Goal: Communication & Community: Answer question/provide support

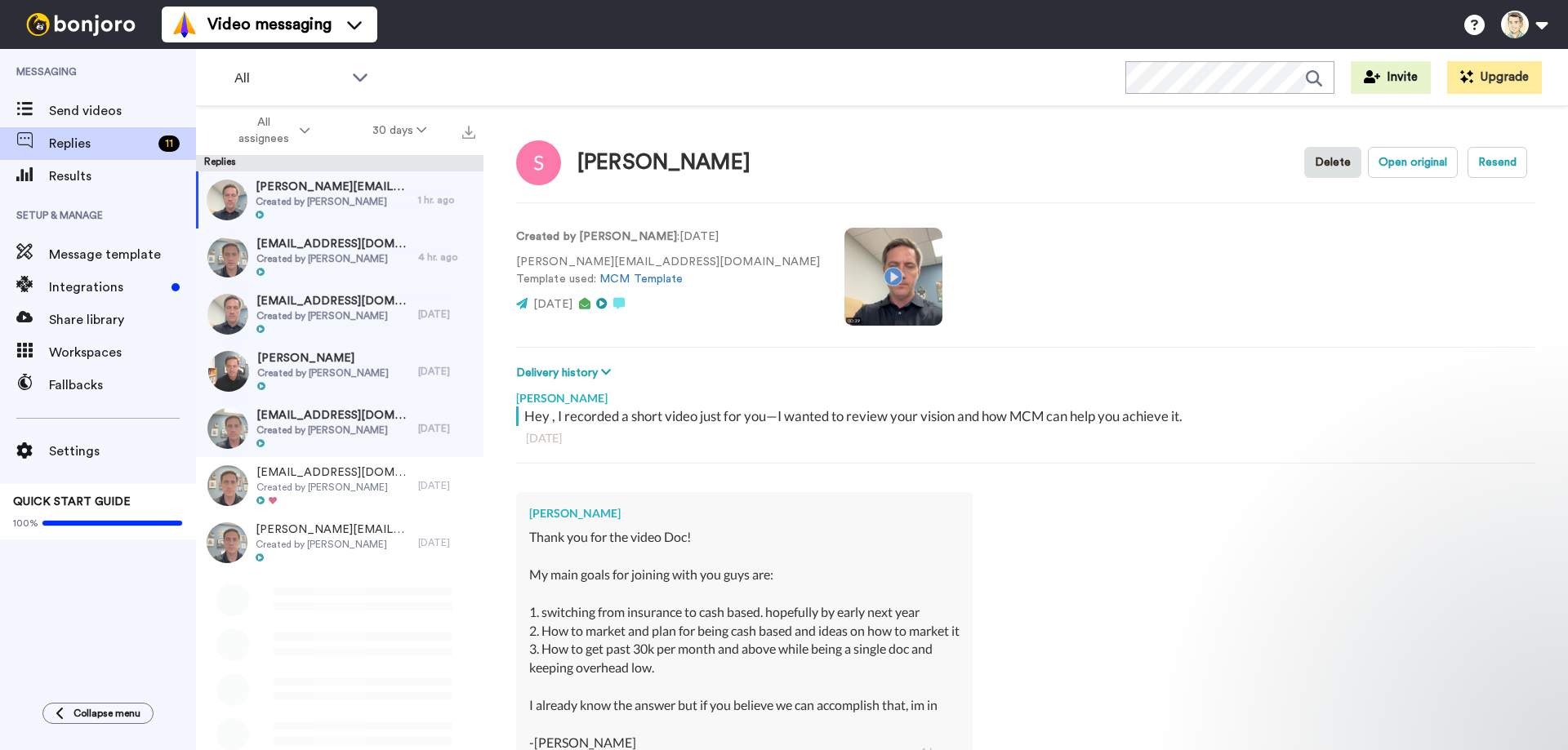
type textarea "x"
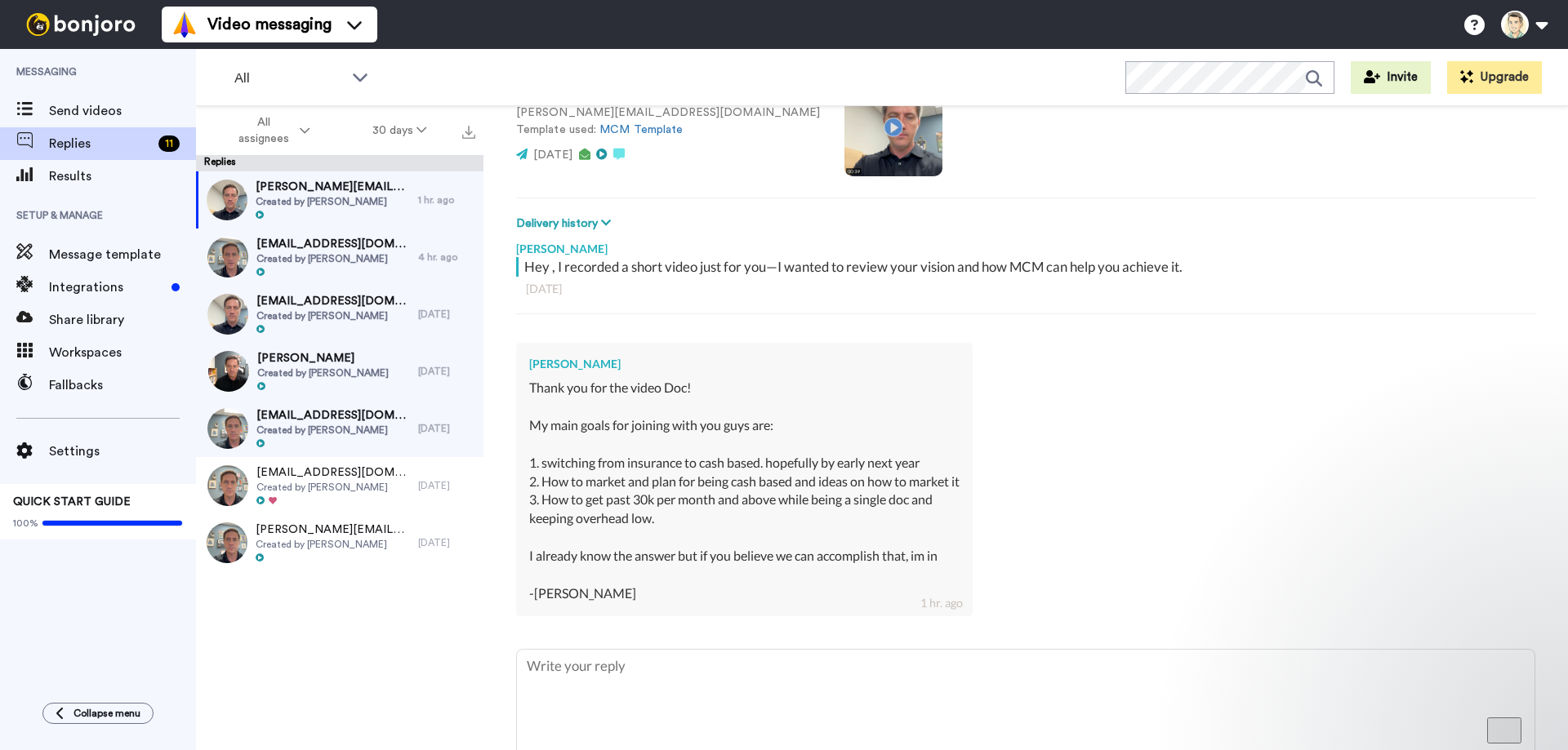
scroll to position [205, 0]
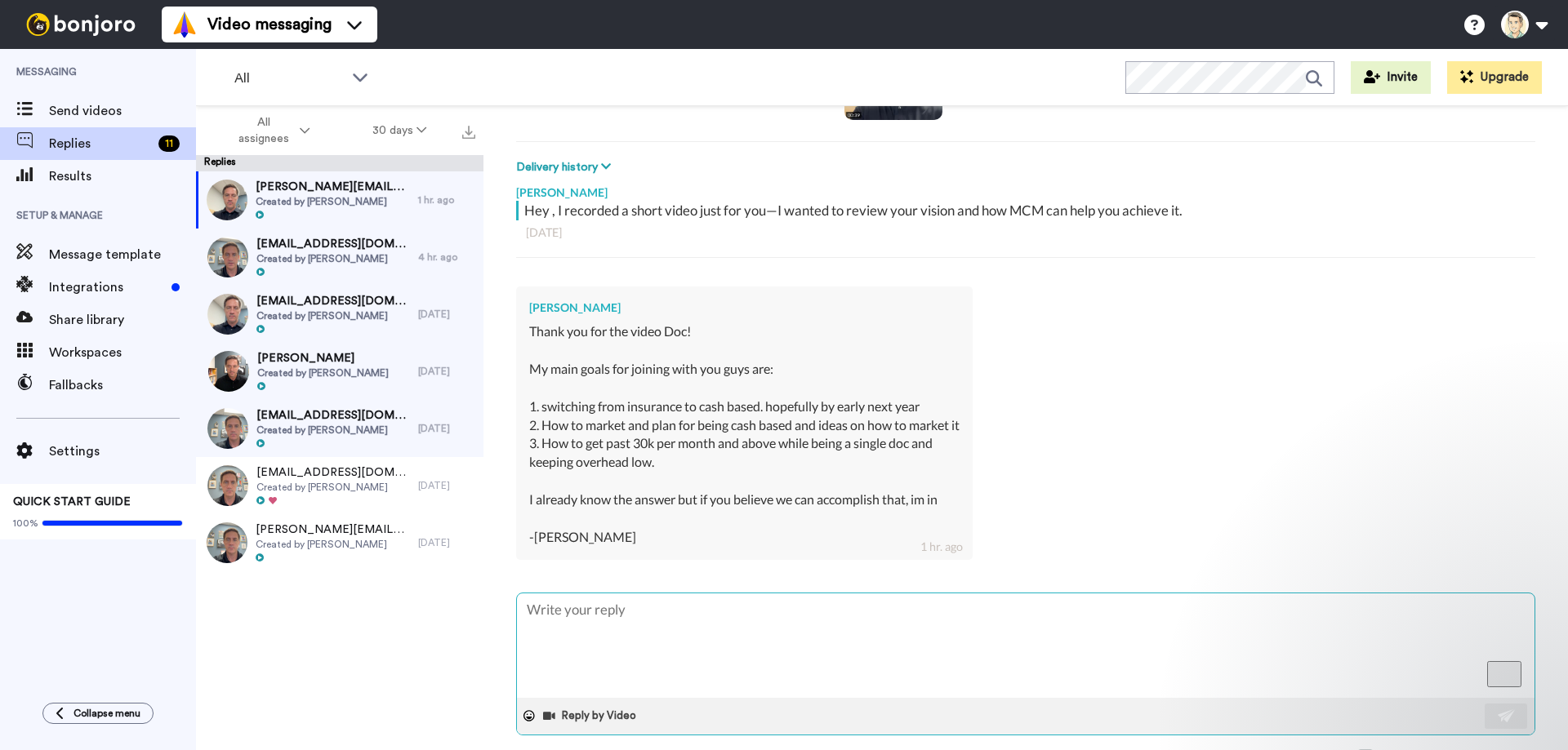
click at [616, 621] on textarea "To enrich screen reader interactions, please activate Accessibility in Grammarl…" at bounding box center [1026, 646] width 1018 height 105
type textarea "Y"
type textarea "x"
type textarea "YO"
type textarea "x"
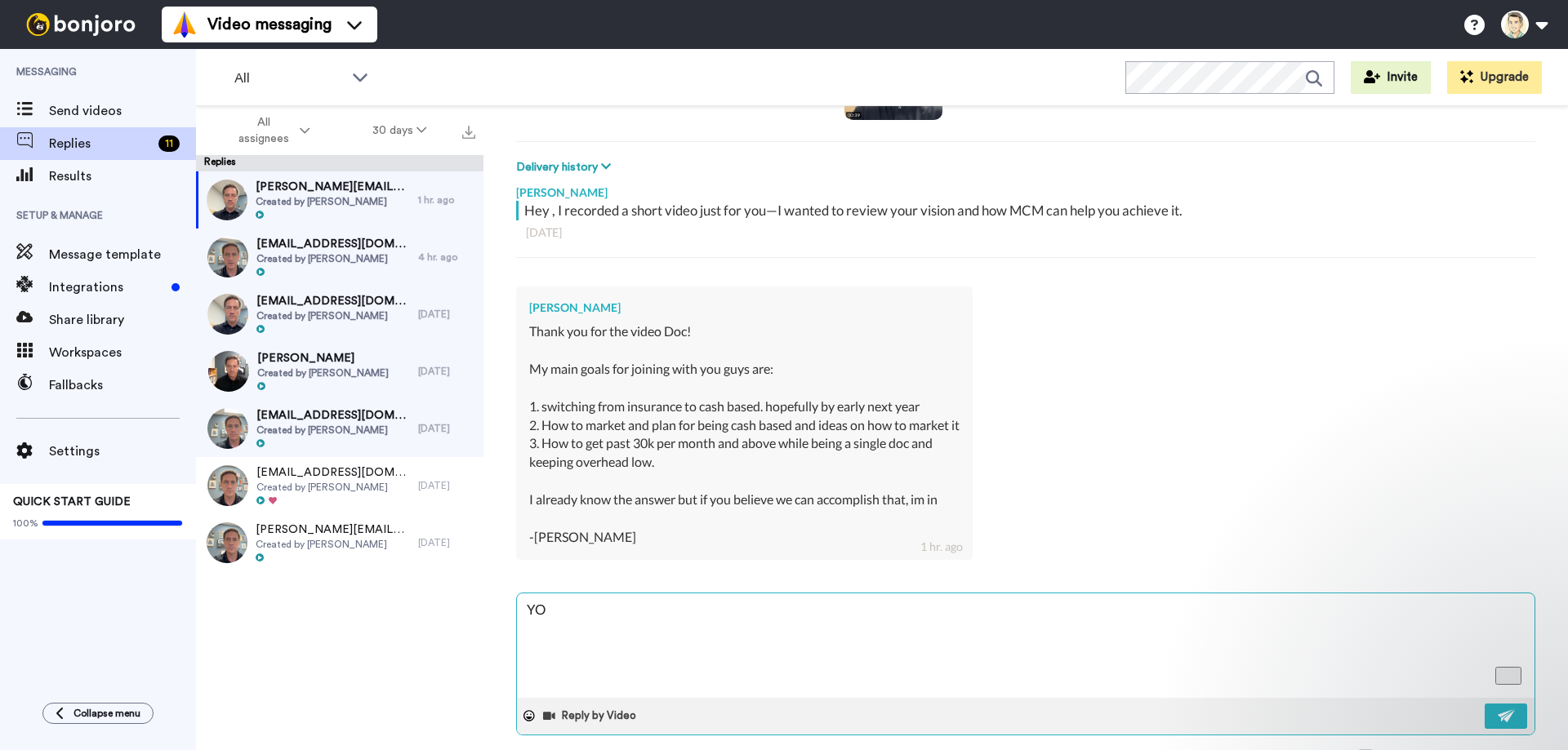
type textarea "YOu"
type textarea "x"
type textarea "YOu"
type textarea "x"
type textarea "YOu c"
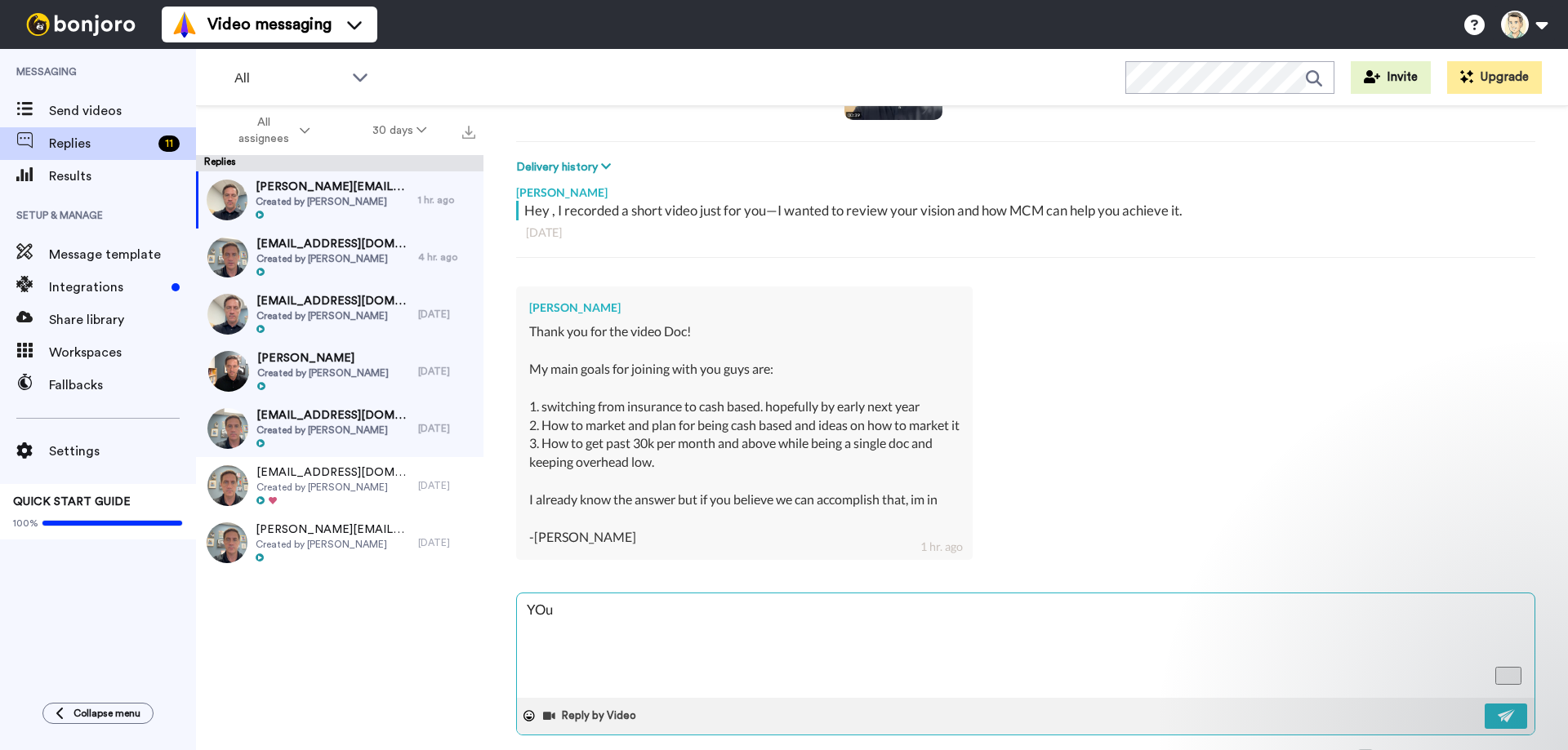
type textarea "x"
type textarea "YOu ca"
type textarea "x"
type textarea "YOu can"
type textarea "x"
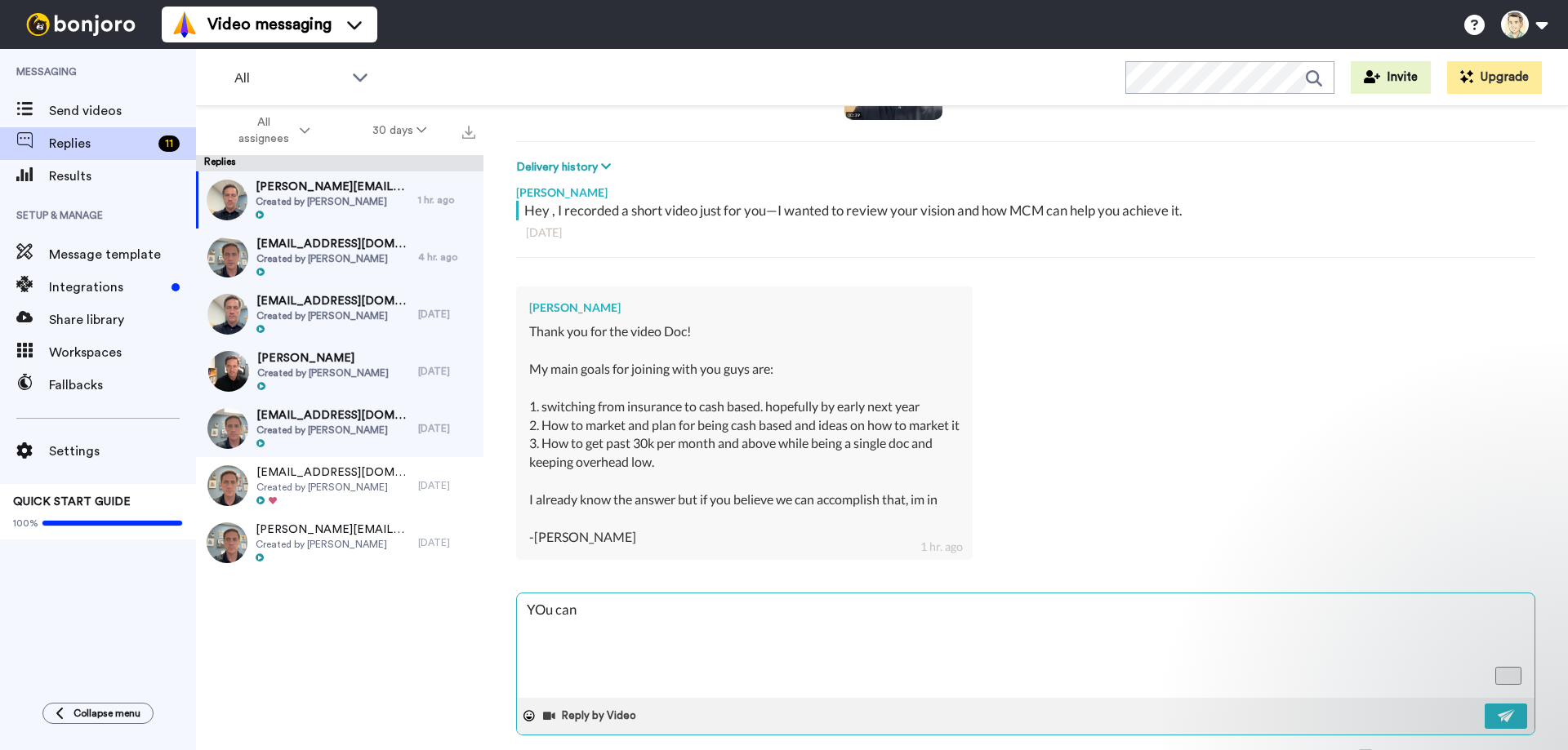
type textarea "YOu can"
type textarea "x"
type textarea "YOu can"
type textarea "x"
type textarea "YOu ca"
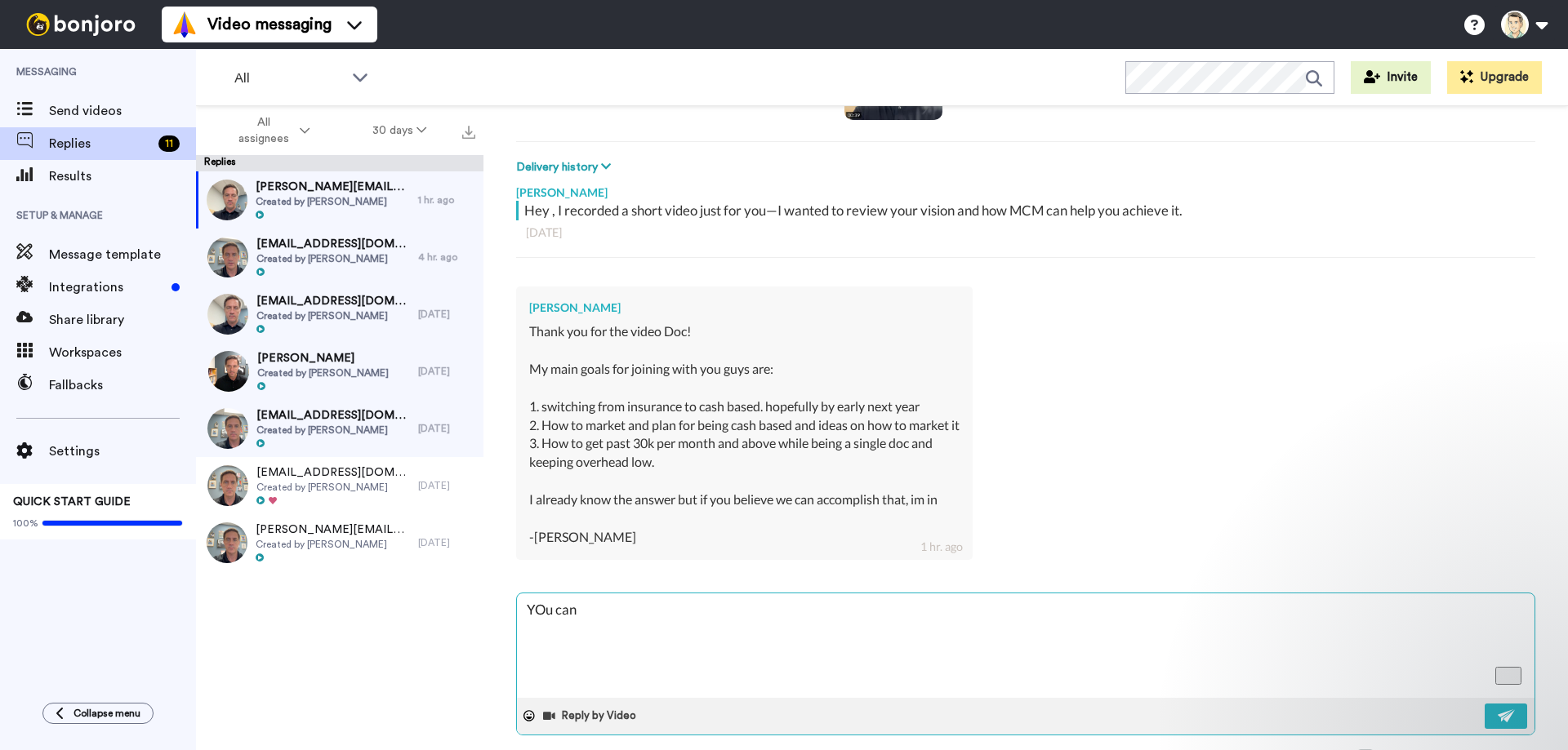
type textarea "x"
type textarea "YOu c"
type textarea "x"
type textarea "YOu"
type textarea "x"
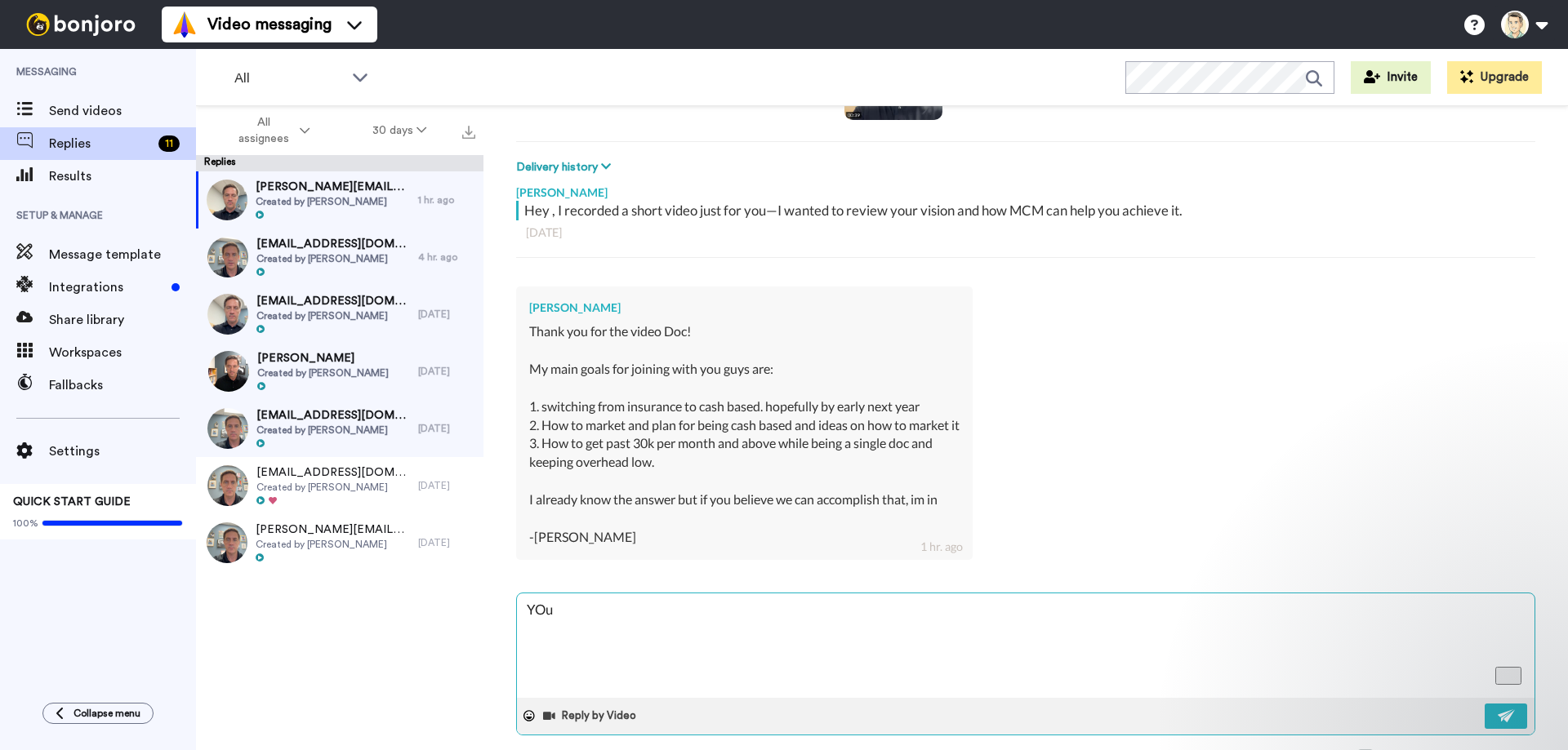
type textarea "YOu"
type textarea "x"
type textarea "YO"
type textarea "x"
type textarea "Y"
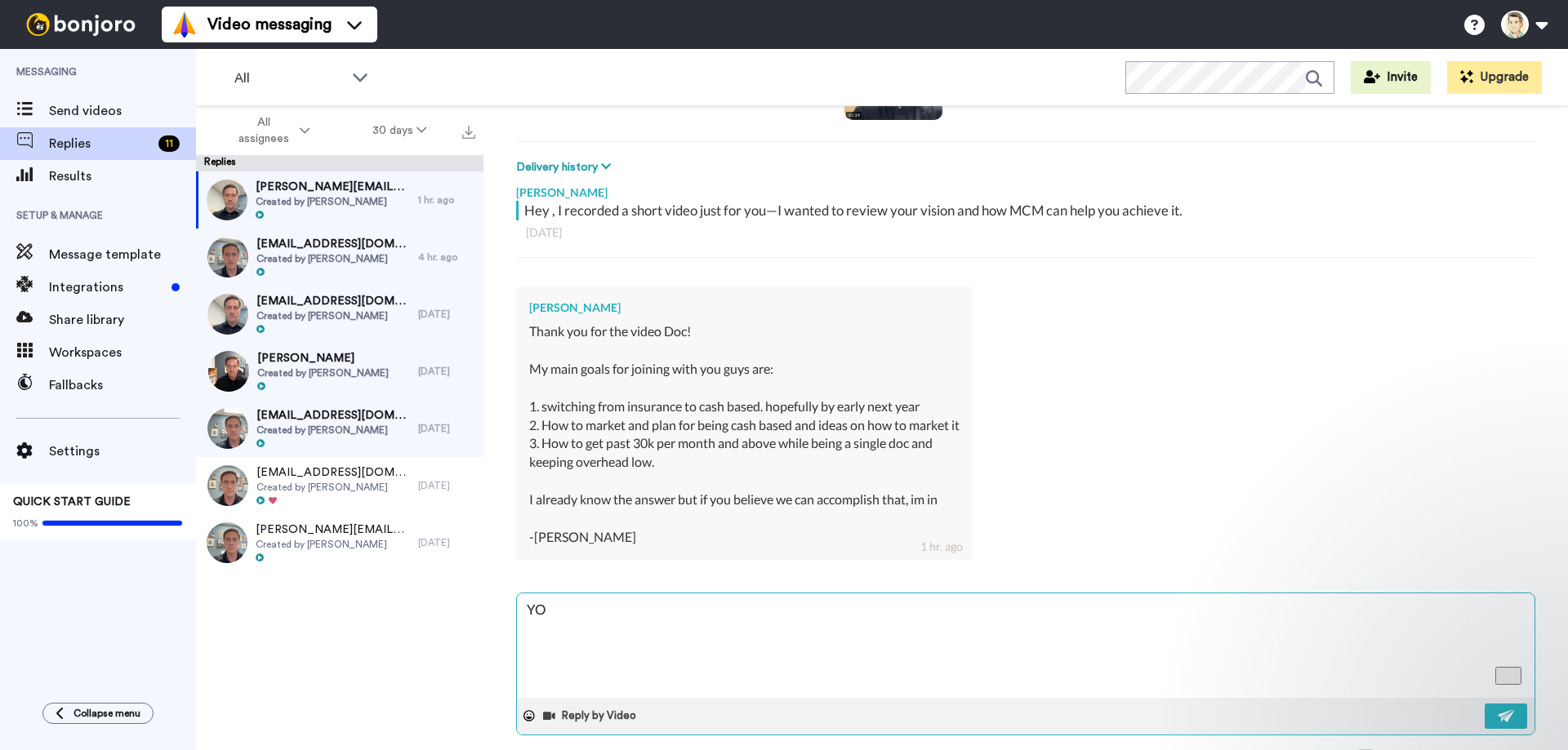
type textarea "x"
type textarea "Yo"
type textarea "x"
type textarea "You"
type textarea "x"
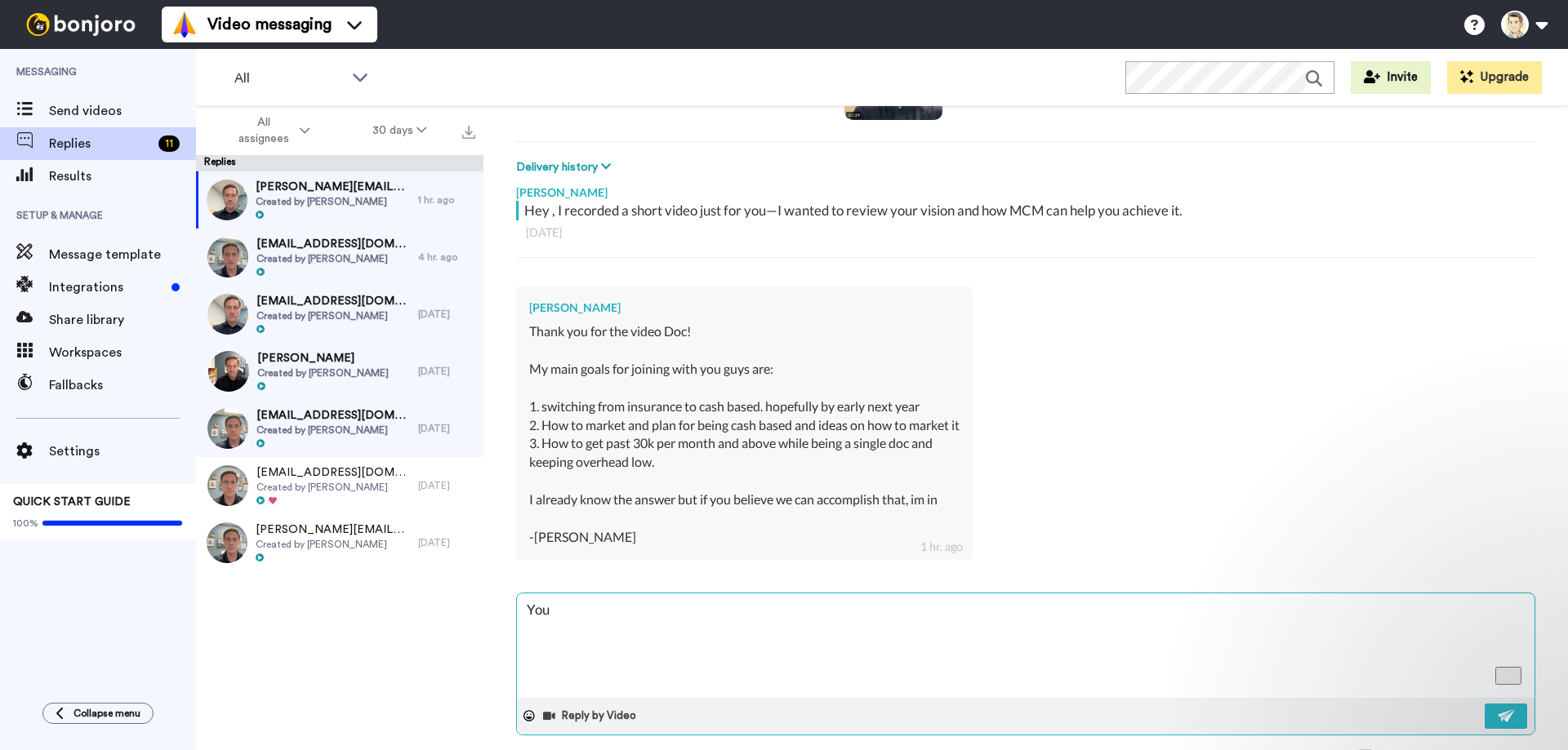
type textarea "You"
type textarea "x"
type textarea "You o"
type textarea "x"
type textarea "You"
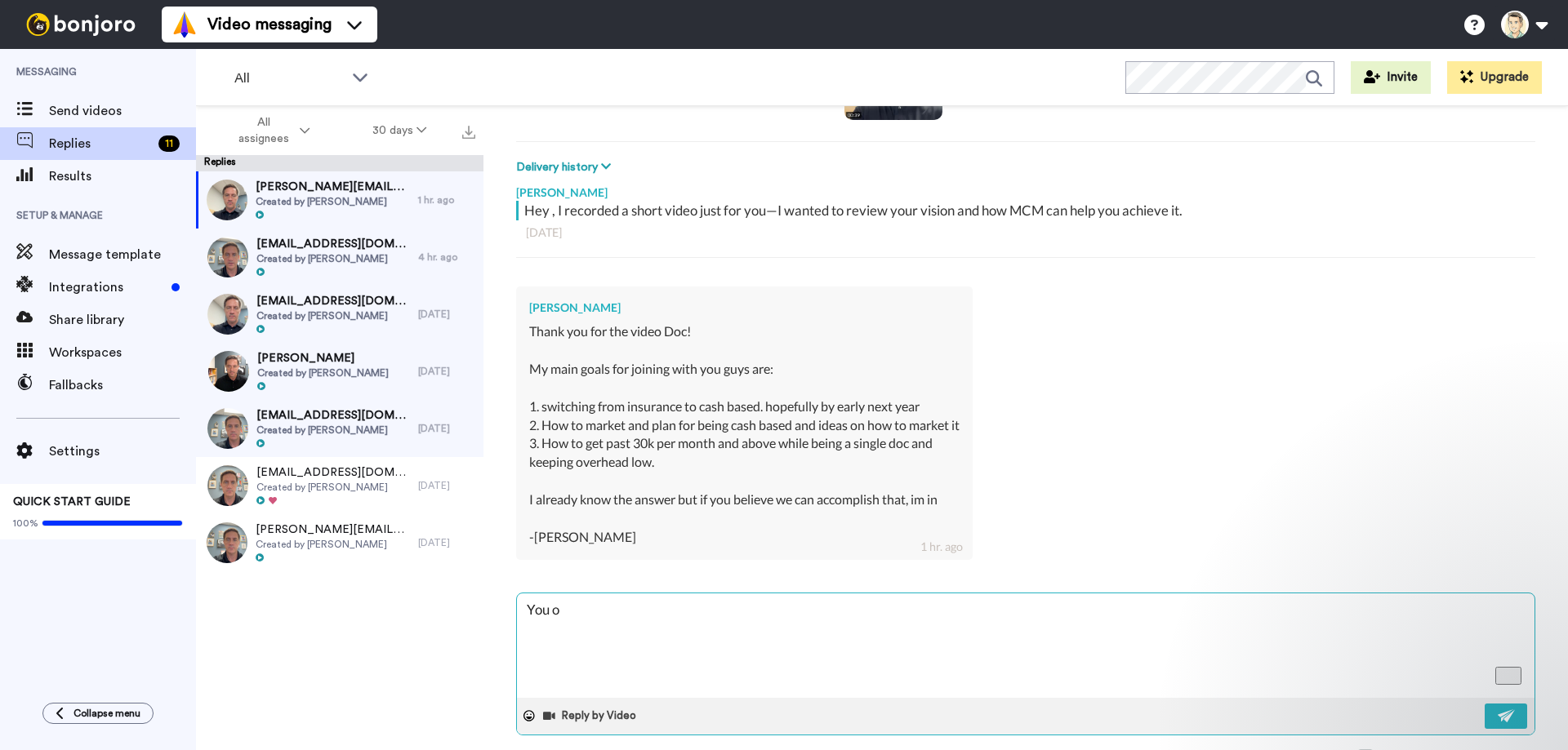
type textarea "x"
type textarea "You c"
type textarea "x"
type textarea "You ca"
type textarea "x"
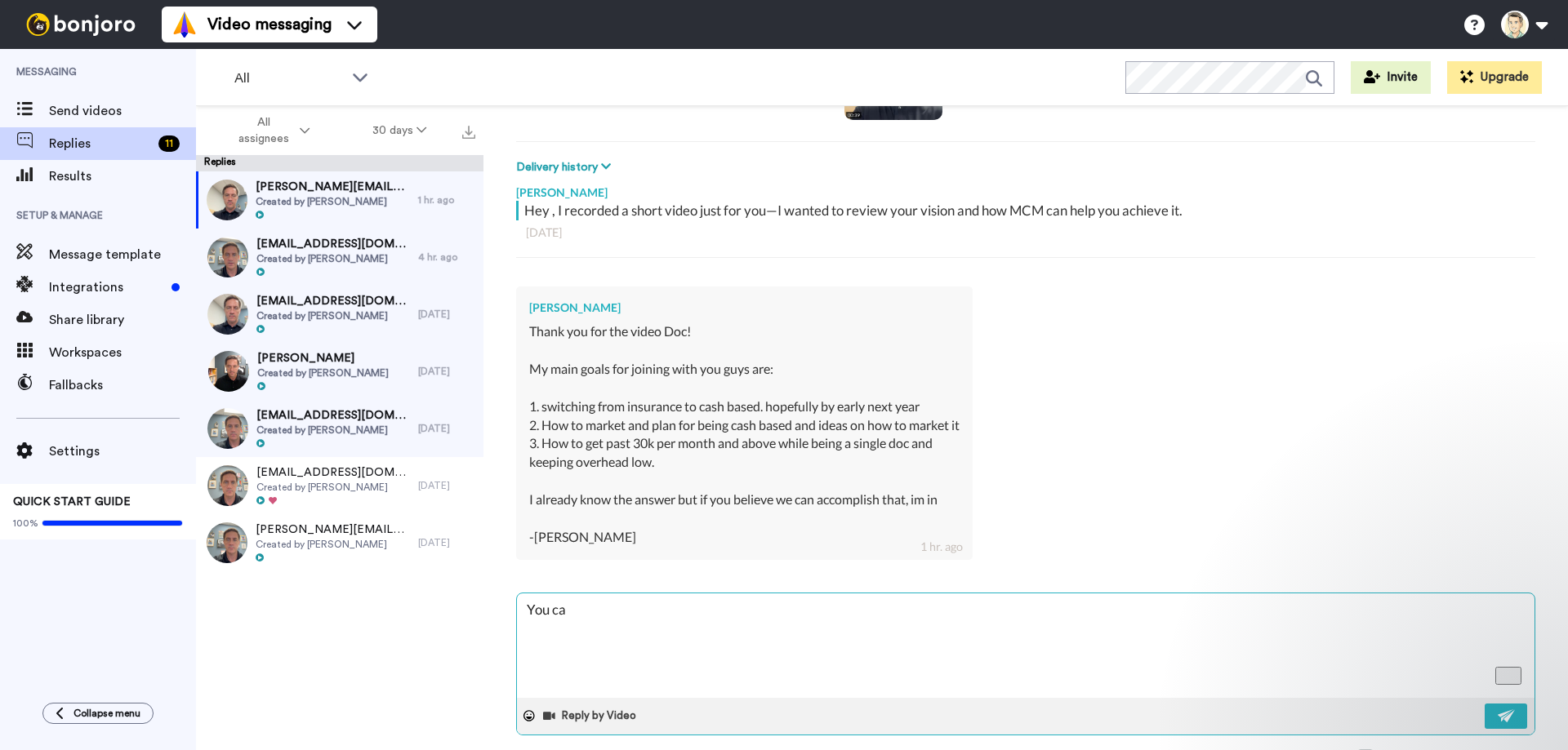
type textarea "You can"
type textarea "x"
type textarea "You can"
type textarea "x"
type textarea "You can g"
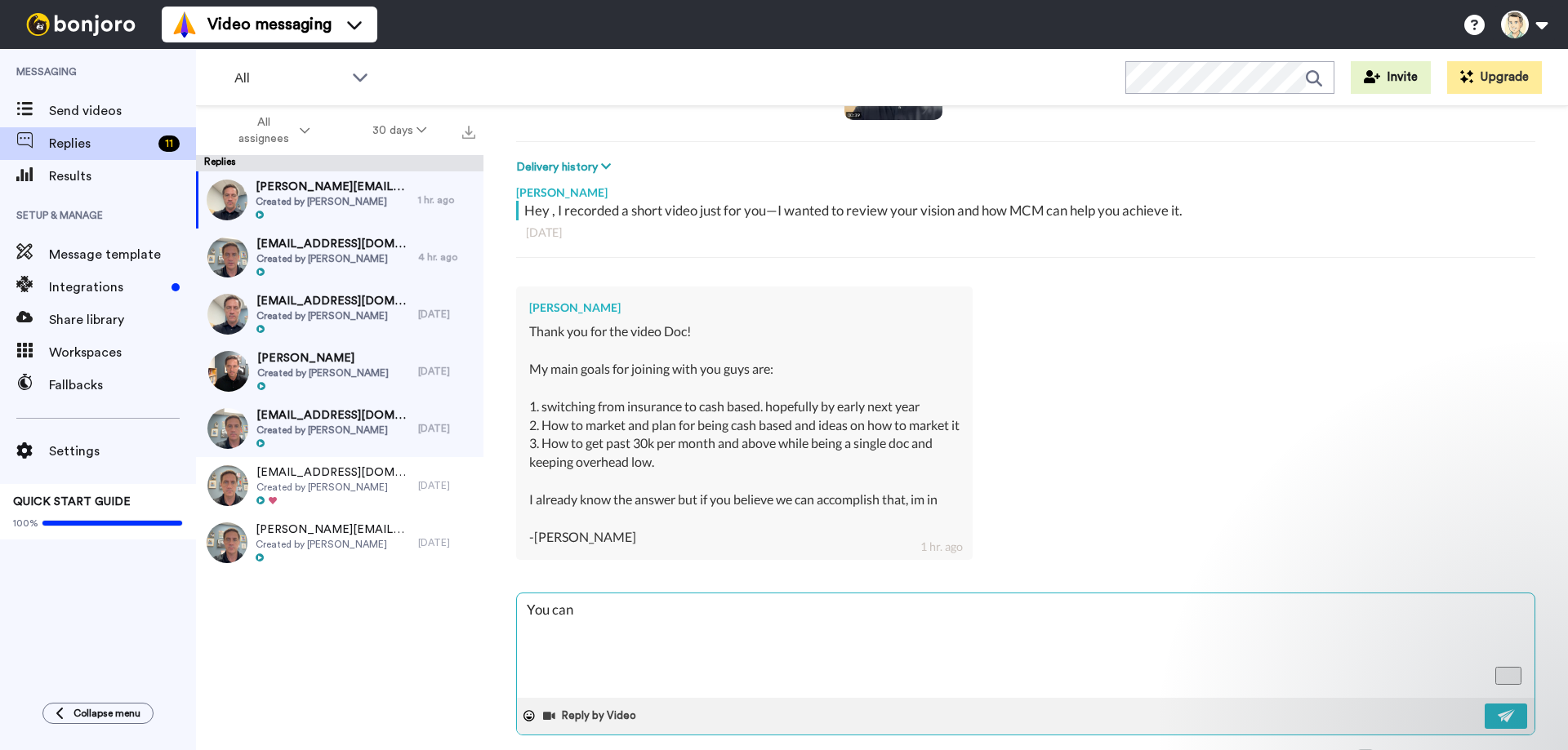
type textarea "x"
type textarea "You can ge"
type textarea "x"
type textarea "You can get"
type textarea "x"
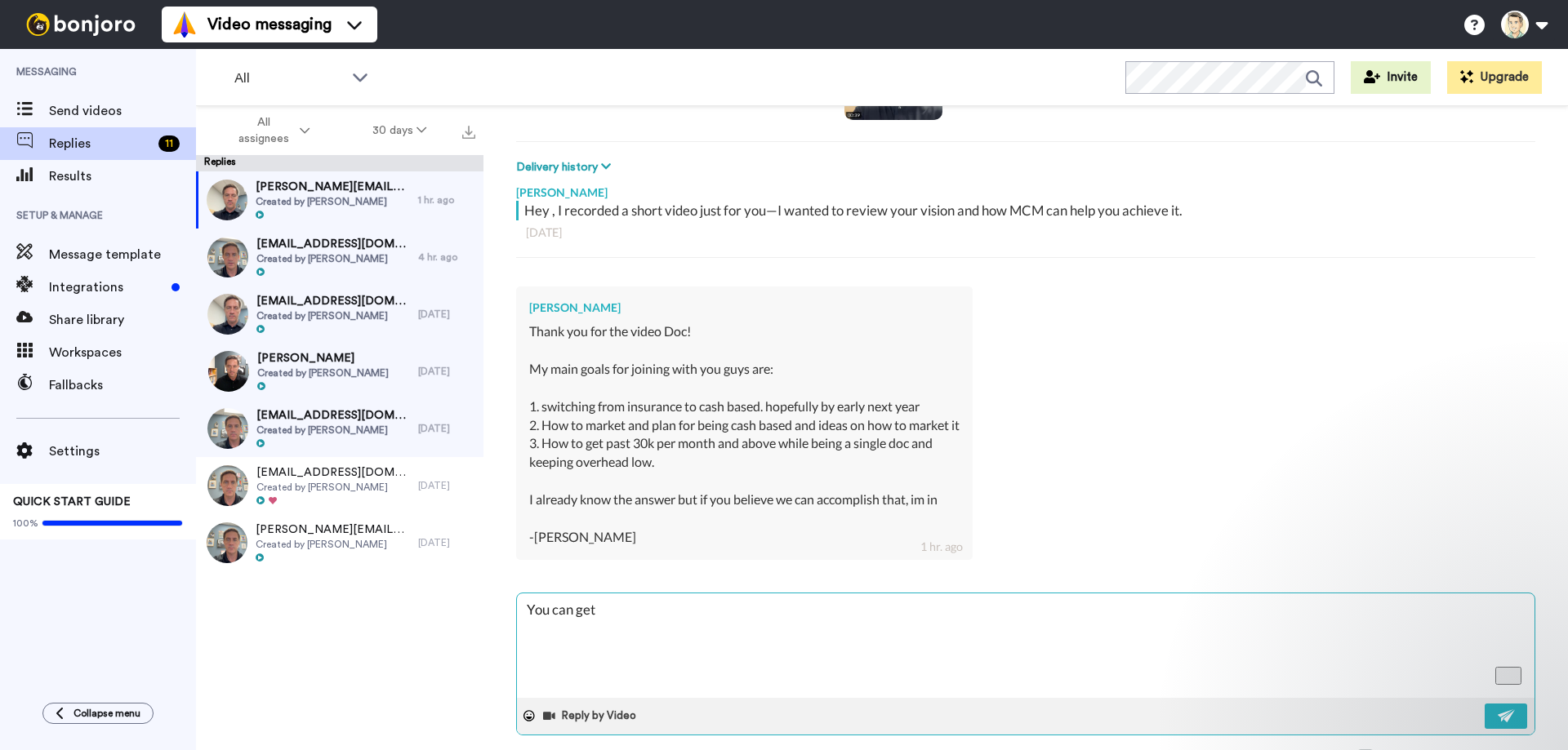
type textarea "You can get"
type textarea "x"
type textarea "You can get i"
type textarea "x"
type textarea "You can get it"
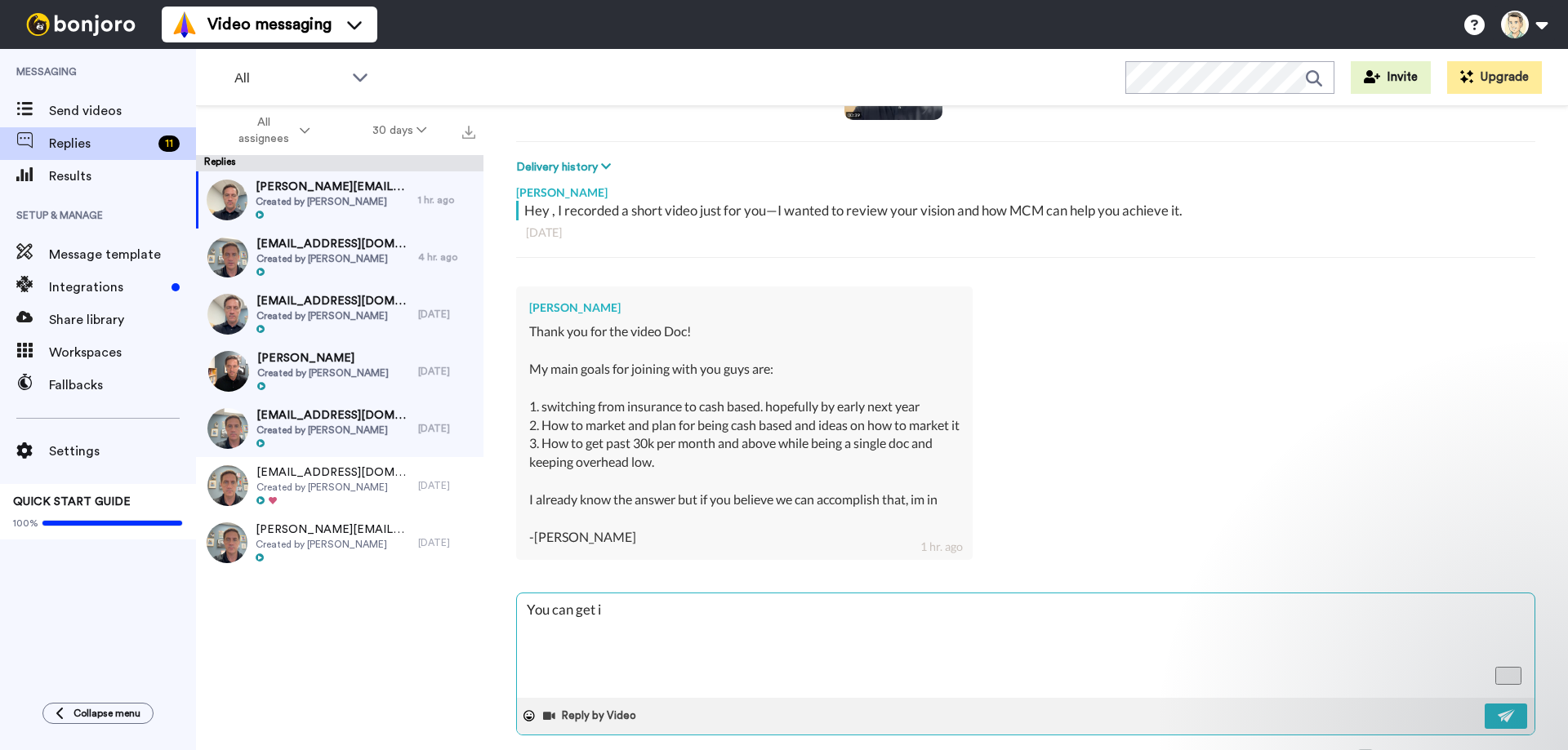
type textarea "x"
type textarea "You can get it"
type textarea "x"
type textarea "You can get it d"
type textarea "x"
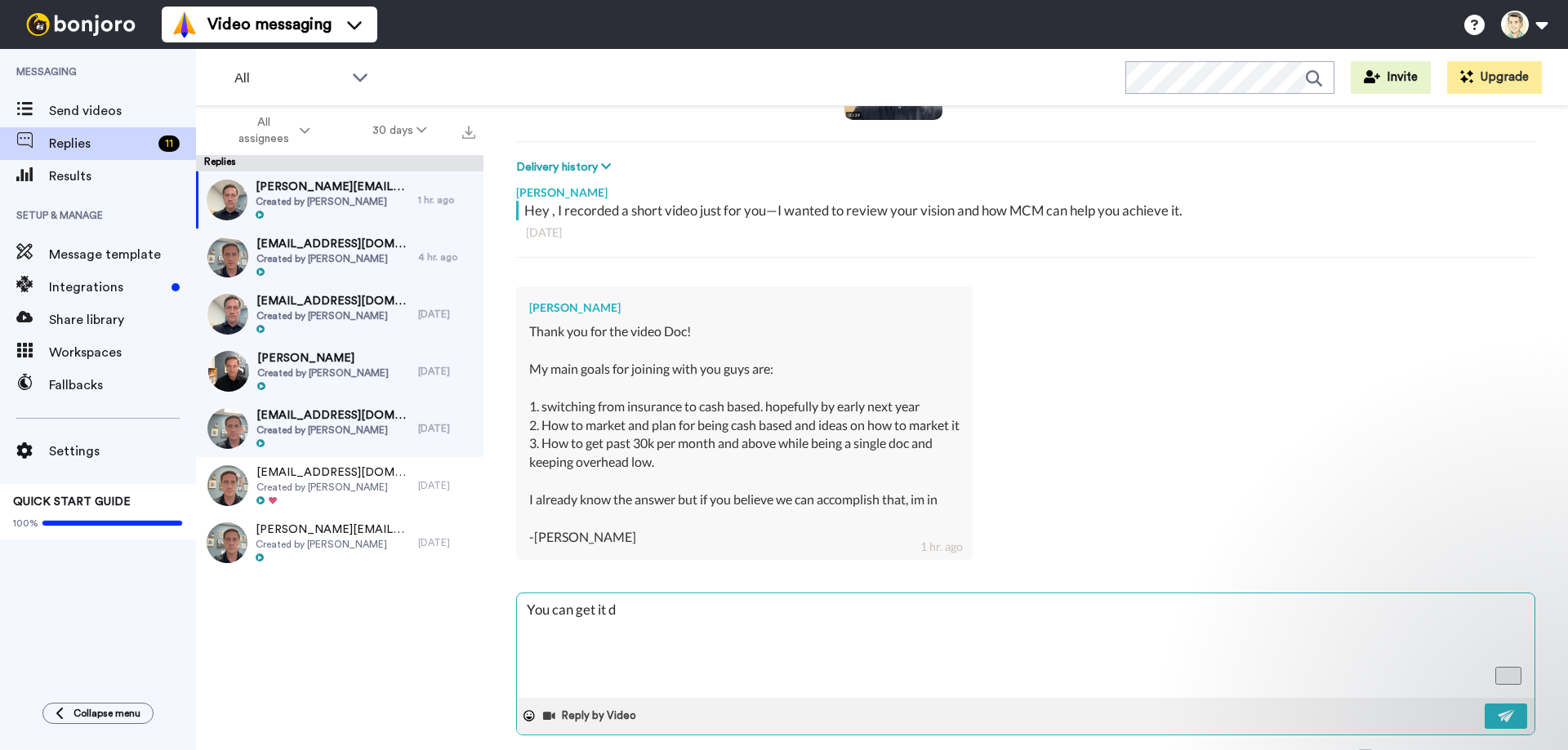
type textarea "You can get it do"
type textarea "x"
type textarea "You can get it don"
type textarea "x"
type textarea "You can get it done"
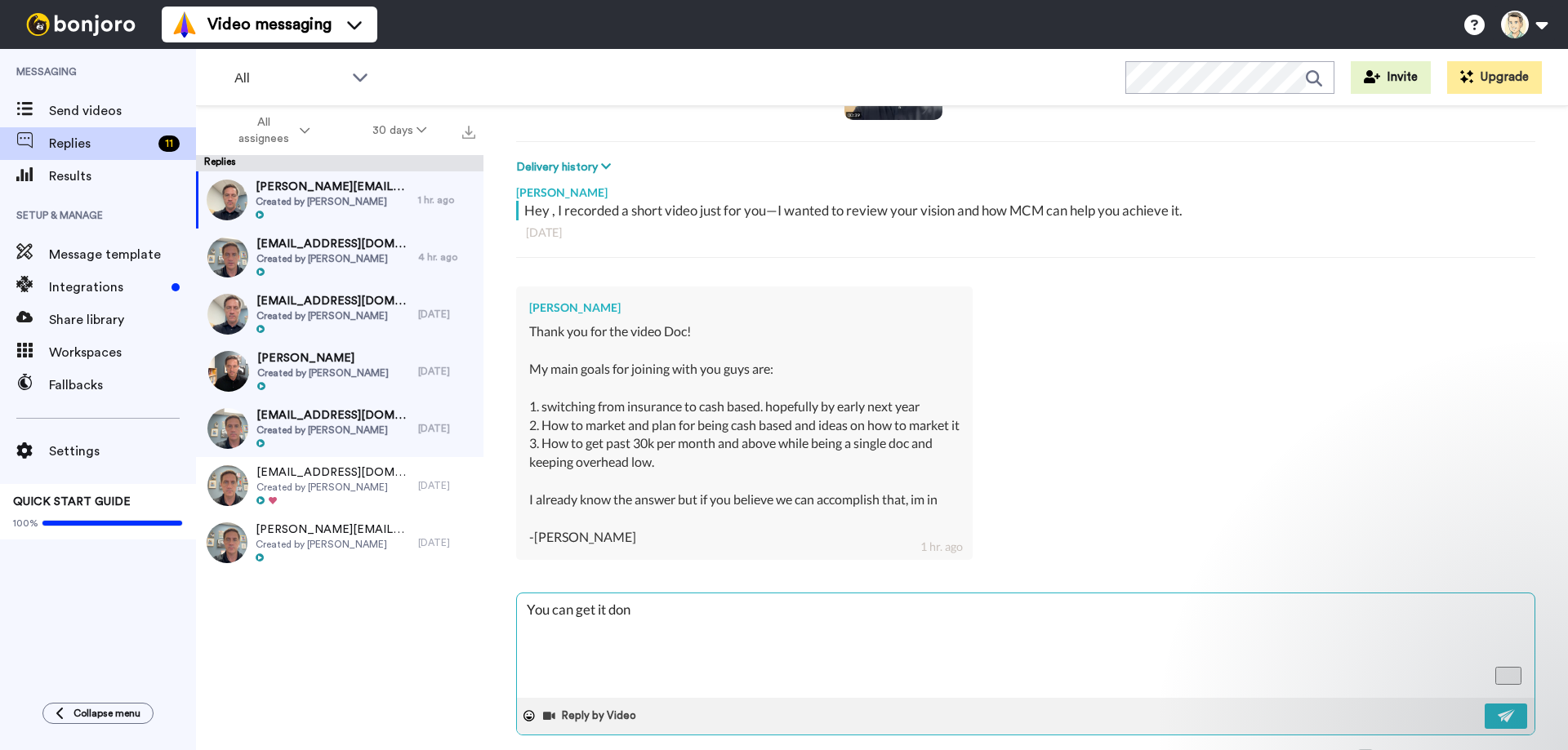
type textarea "x"
type textarea "You can get it done!"
type textarea "x"
type textarea "You can get it done!"
type textarea "x"
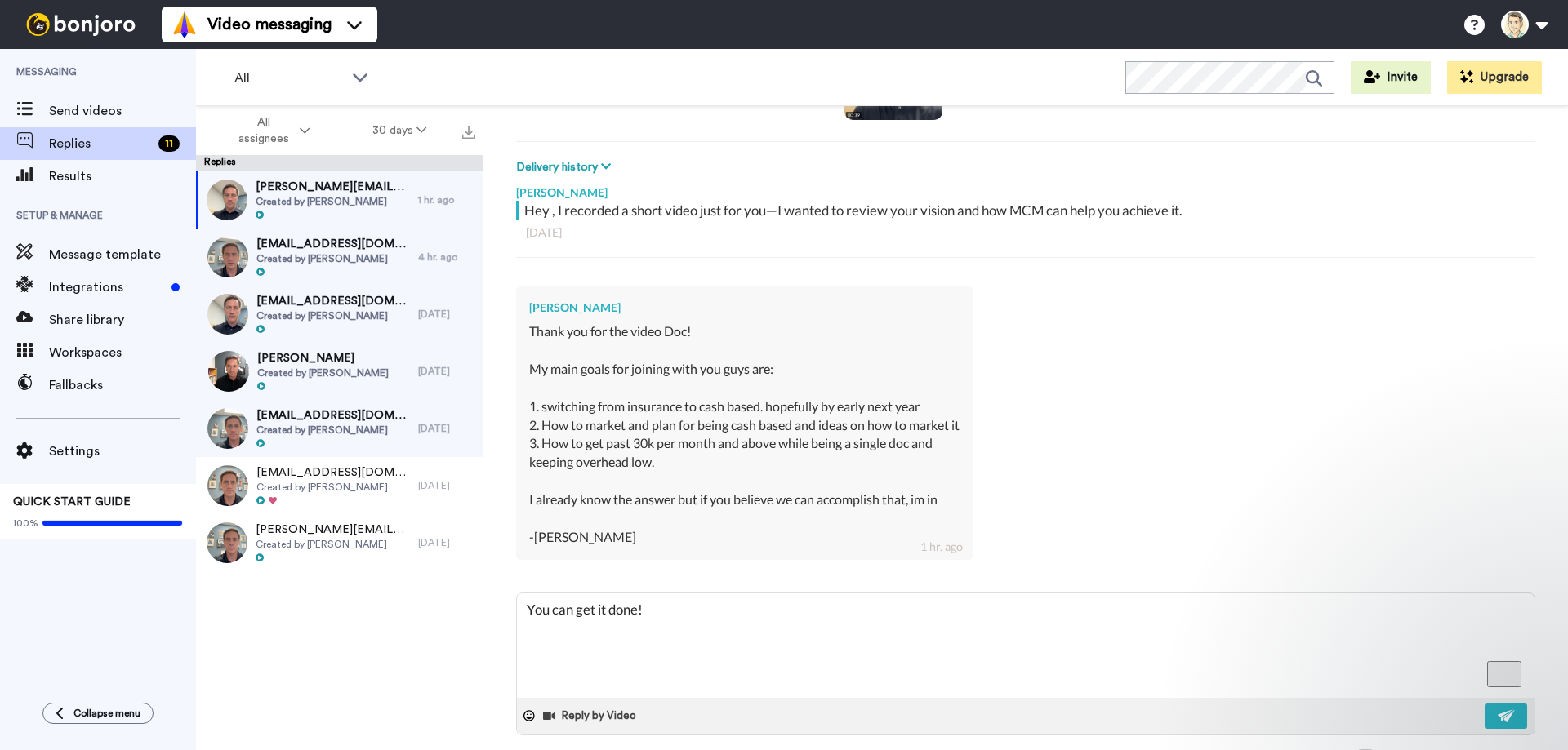
type textarea "You can get it done!"
type textarea "x"
